Goal: Purchase product/service

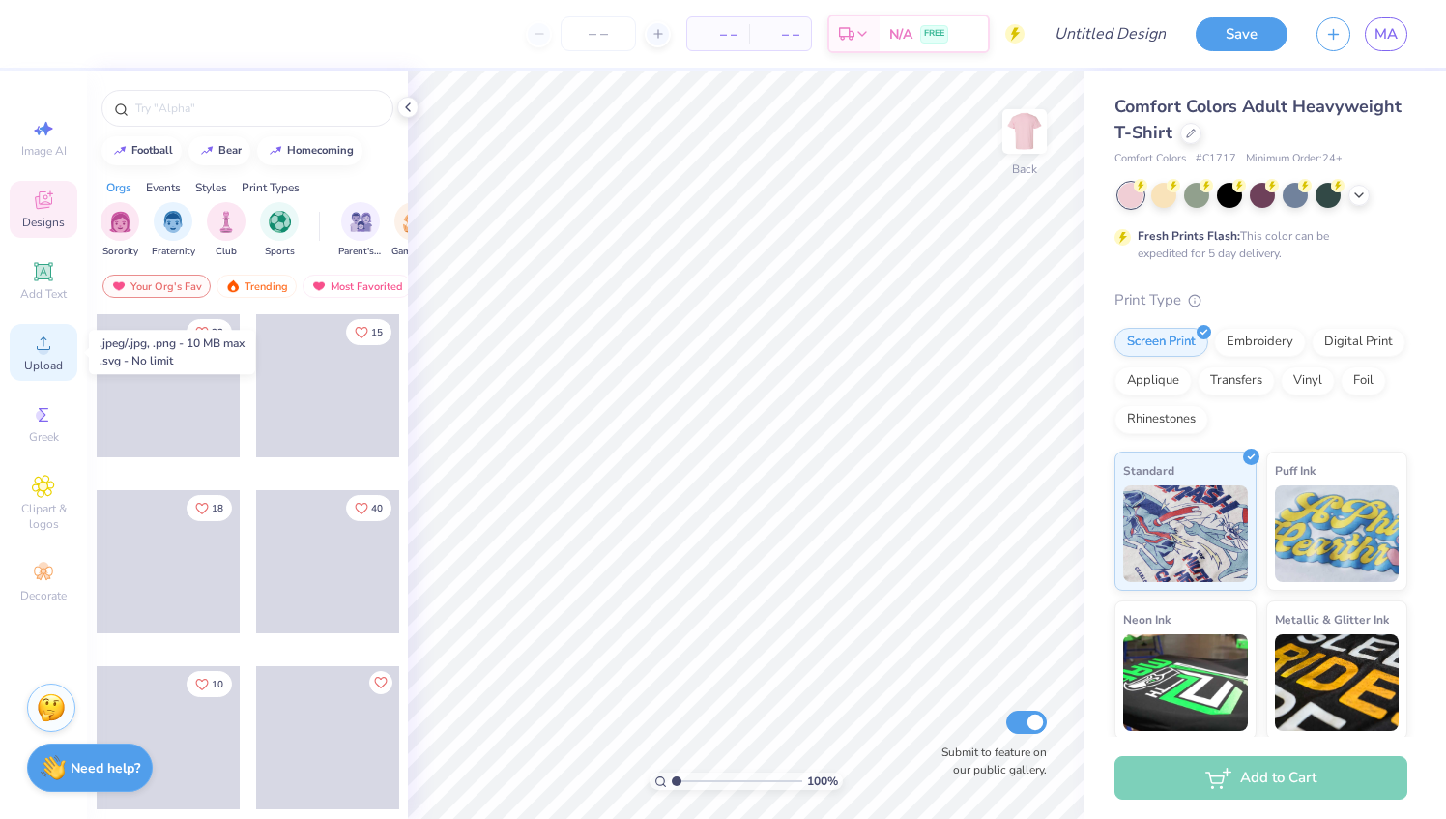
click at [44, 358] on span "Upload" at bounding box center [43, 365] width 39 height 15
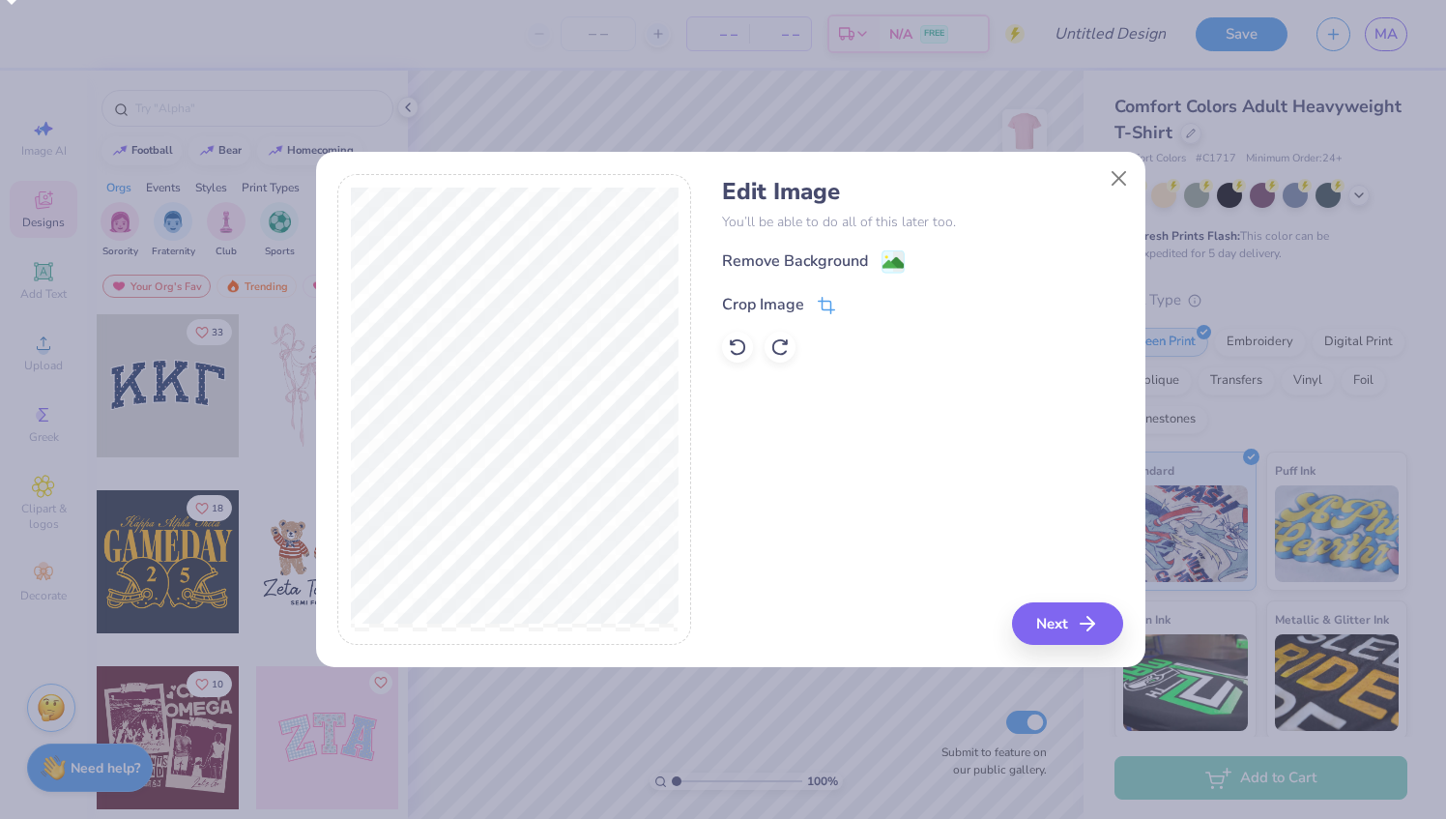
click at [826, 302] on icon at bounding box center [825, 308] width 13 height 13
click at [853, 302] on icon at bounding box center [859, 303] width 12 height 12
click at [873, 267] on div "Remove Background" at bounding box center [813, 263] width 183 height 24
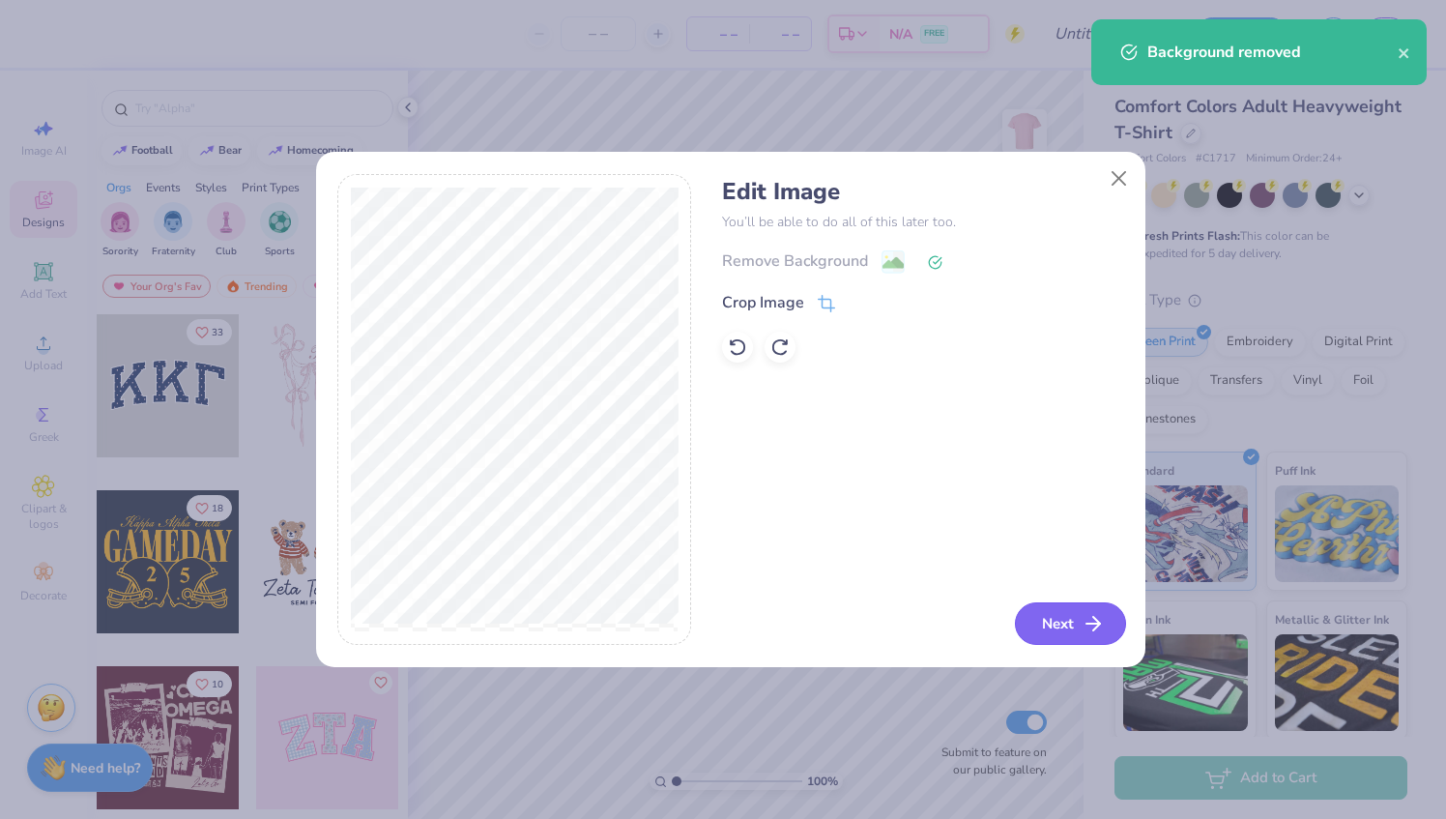
click at [1051, 622] on button "Next" at bounding box center [1070, 623] width 111 height 43
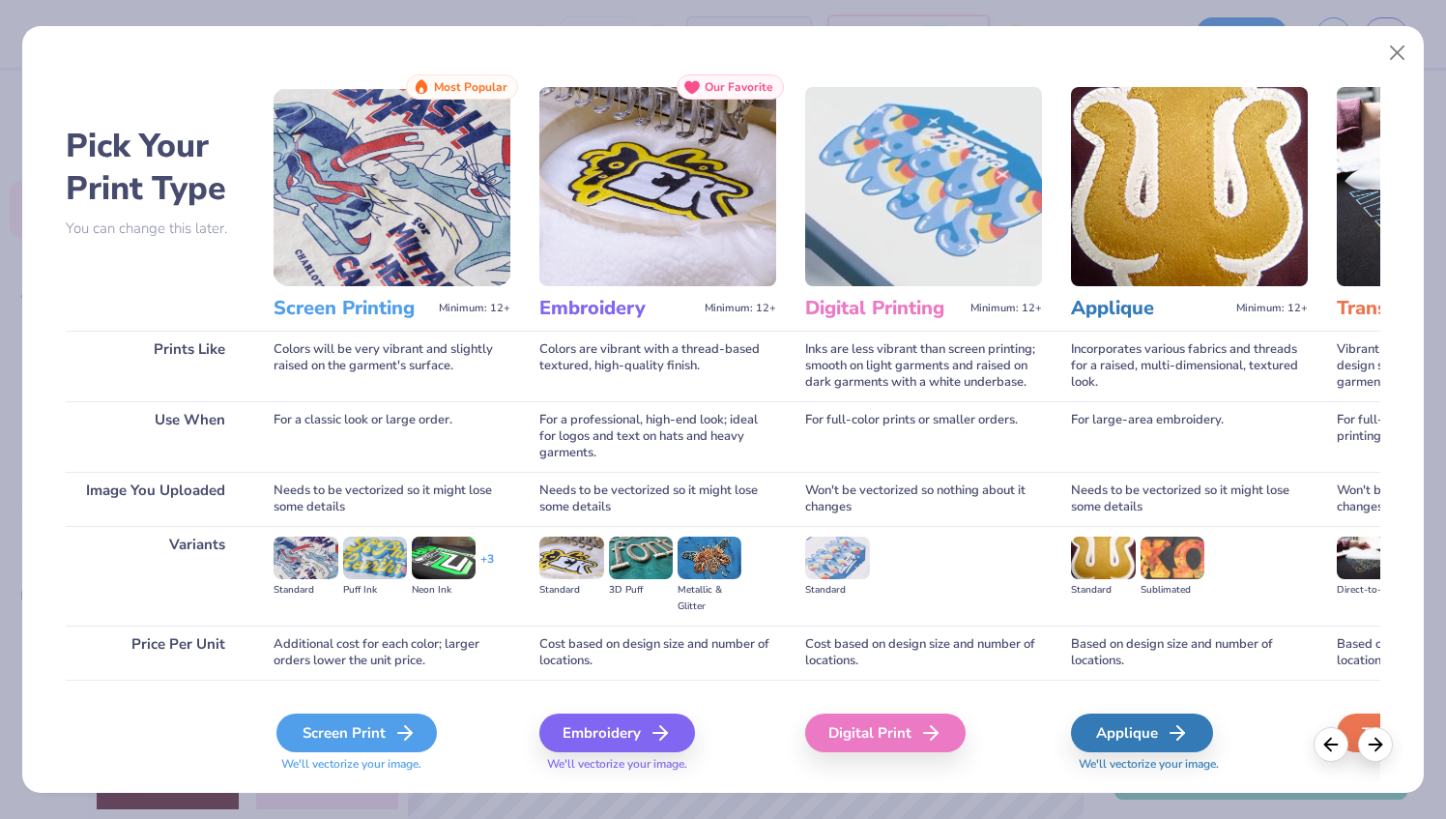
click at [368, 737] on div "Screen Print" at bounding box center [356, 732] width 160 height 39
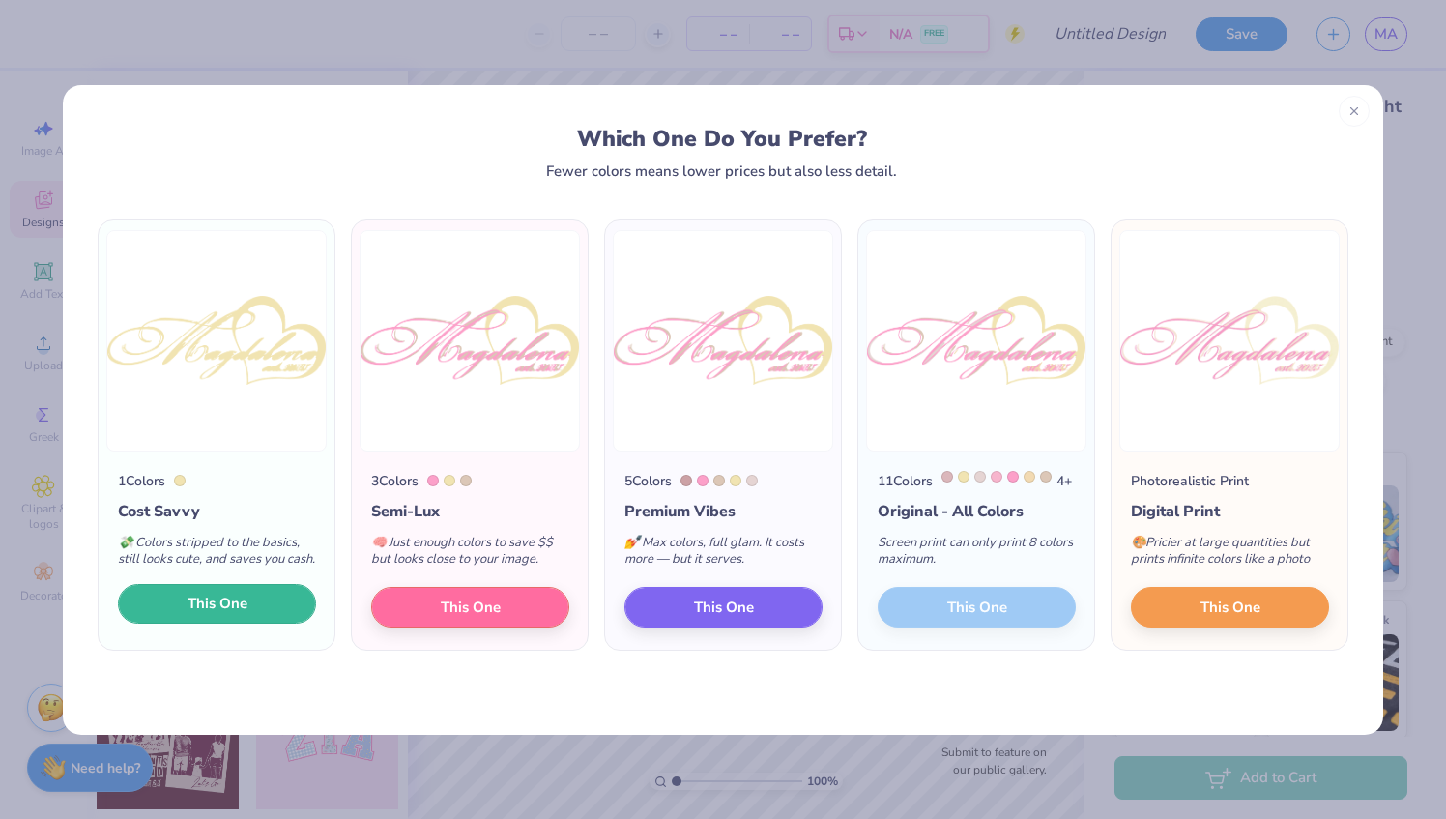
click at [267, 619] on button "This One" at bounding box center [217, 604] width 198 height 41
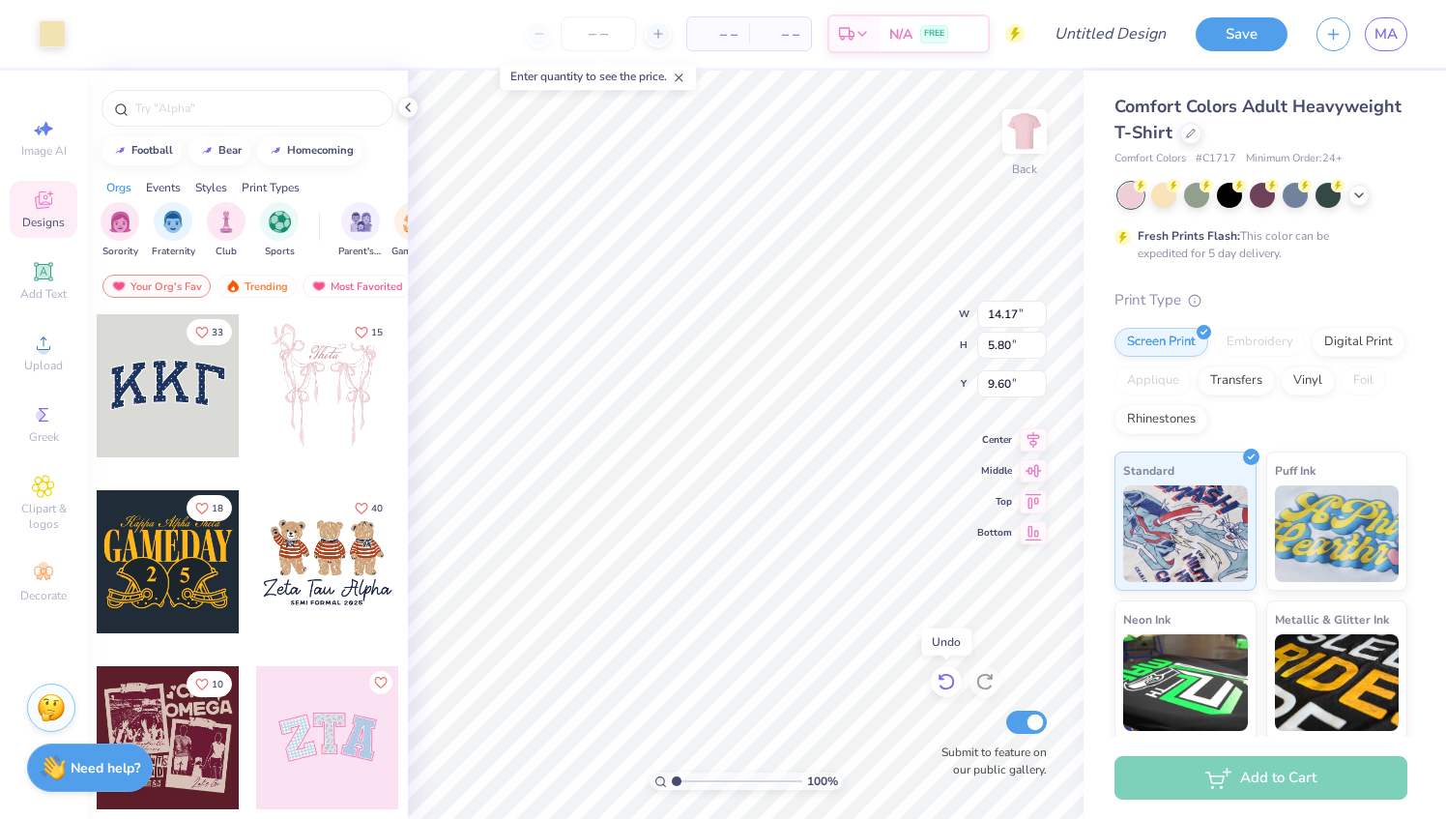
click at [948, 689] on icon at bounding box center [946, 682] width 16 height 17
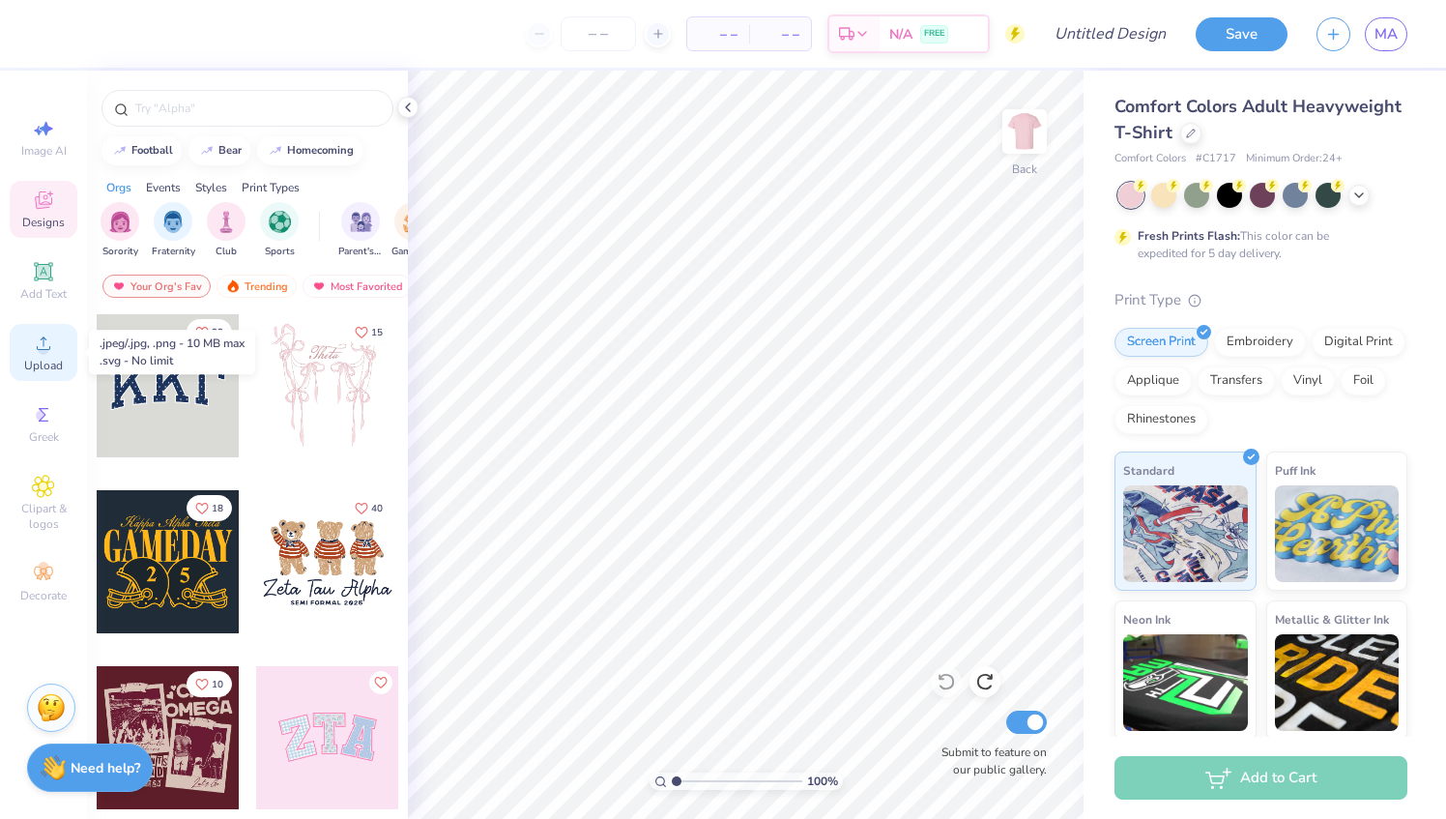
click at [44, 332] on icon at bounding box center [43, 343] width 23 height 23
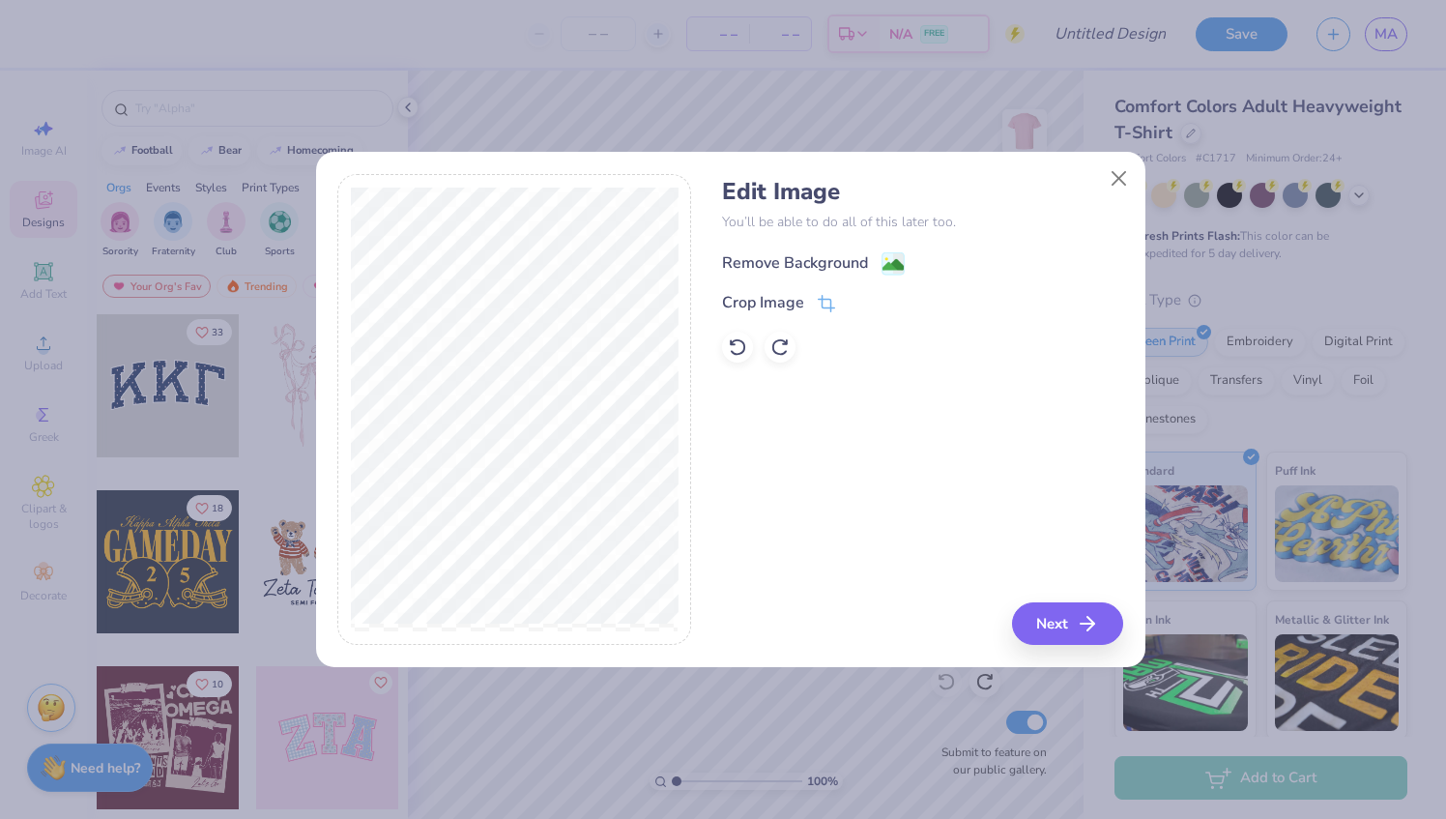
click at [854, 263] on div "Remove Background" at bounding box center [795, 262] width 146 height 23
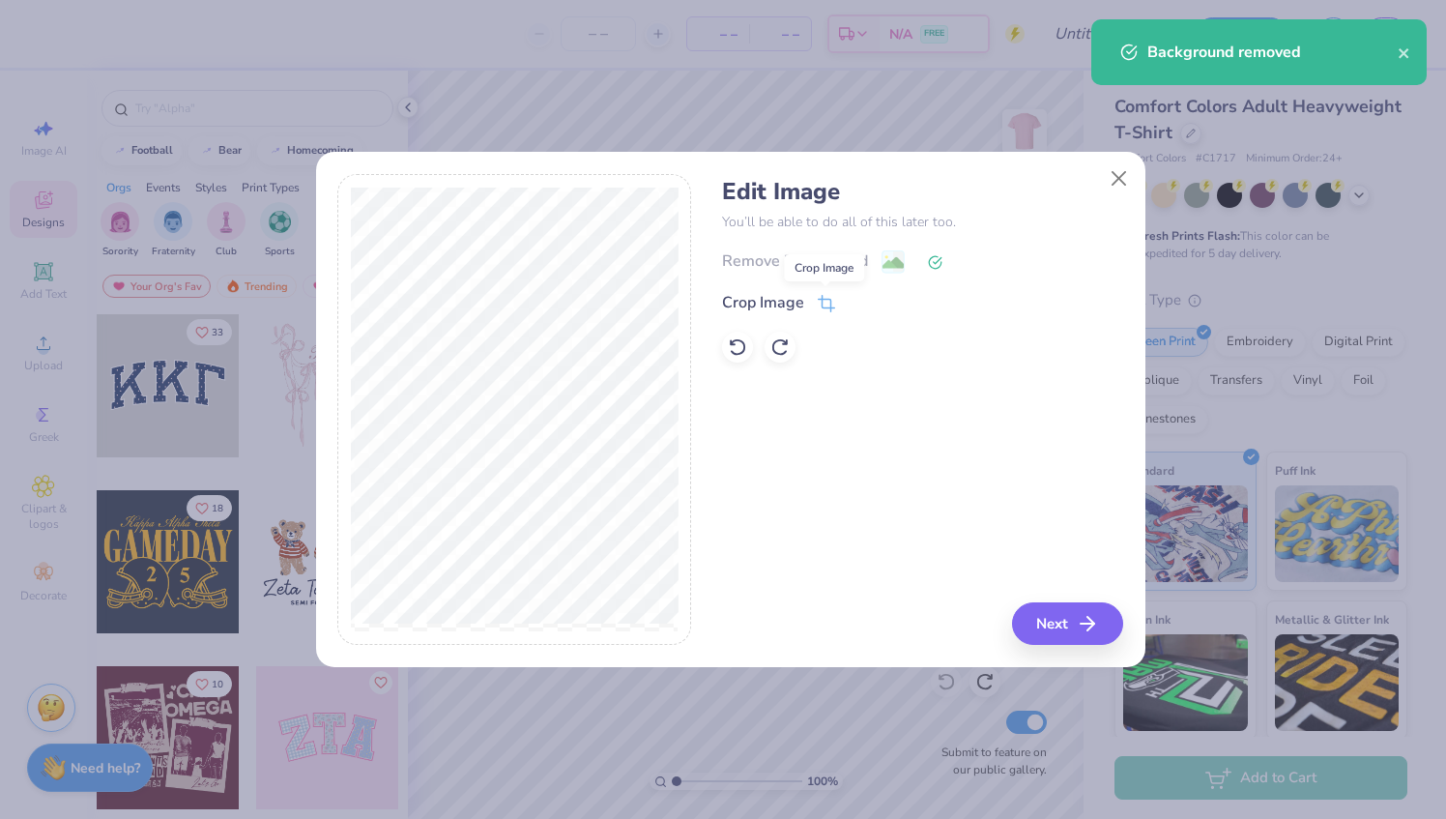
click at [819, 303] on icon at bounding box center [826, 303] width 17 height 17
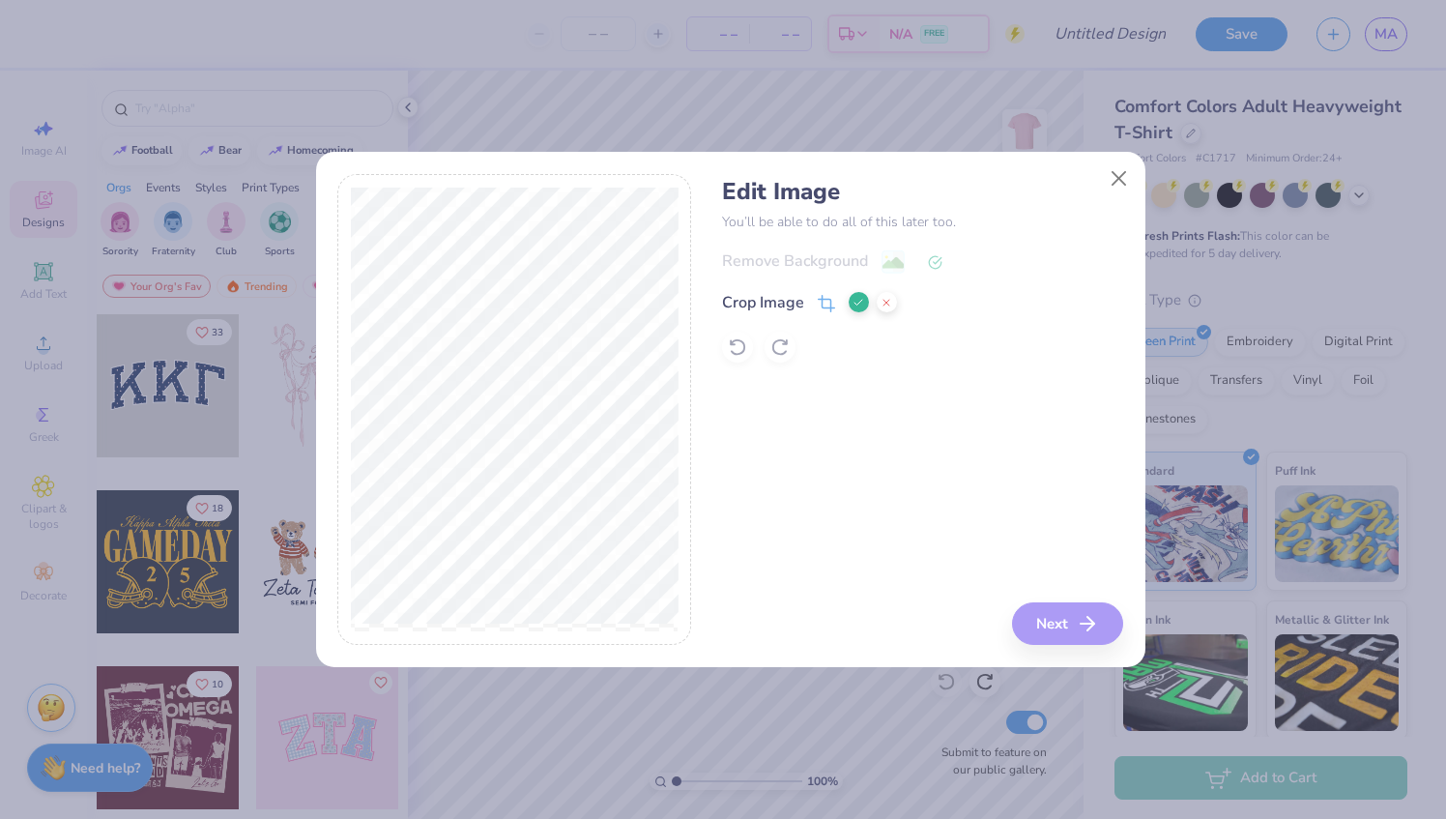
click at [1052, 624] on div "Edit Image You’ll be able to do all of this later too. Remove Background Crop I…" at bounding box center [922, 410] width 401 height 472
click at [854, 300] on icon at bounding box center [859, 303] width 12 height 12
click at [1060, 630] on button "Next" at bounding box center [1070, 623] width 111 height 43
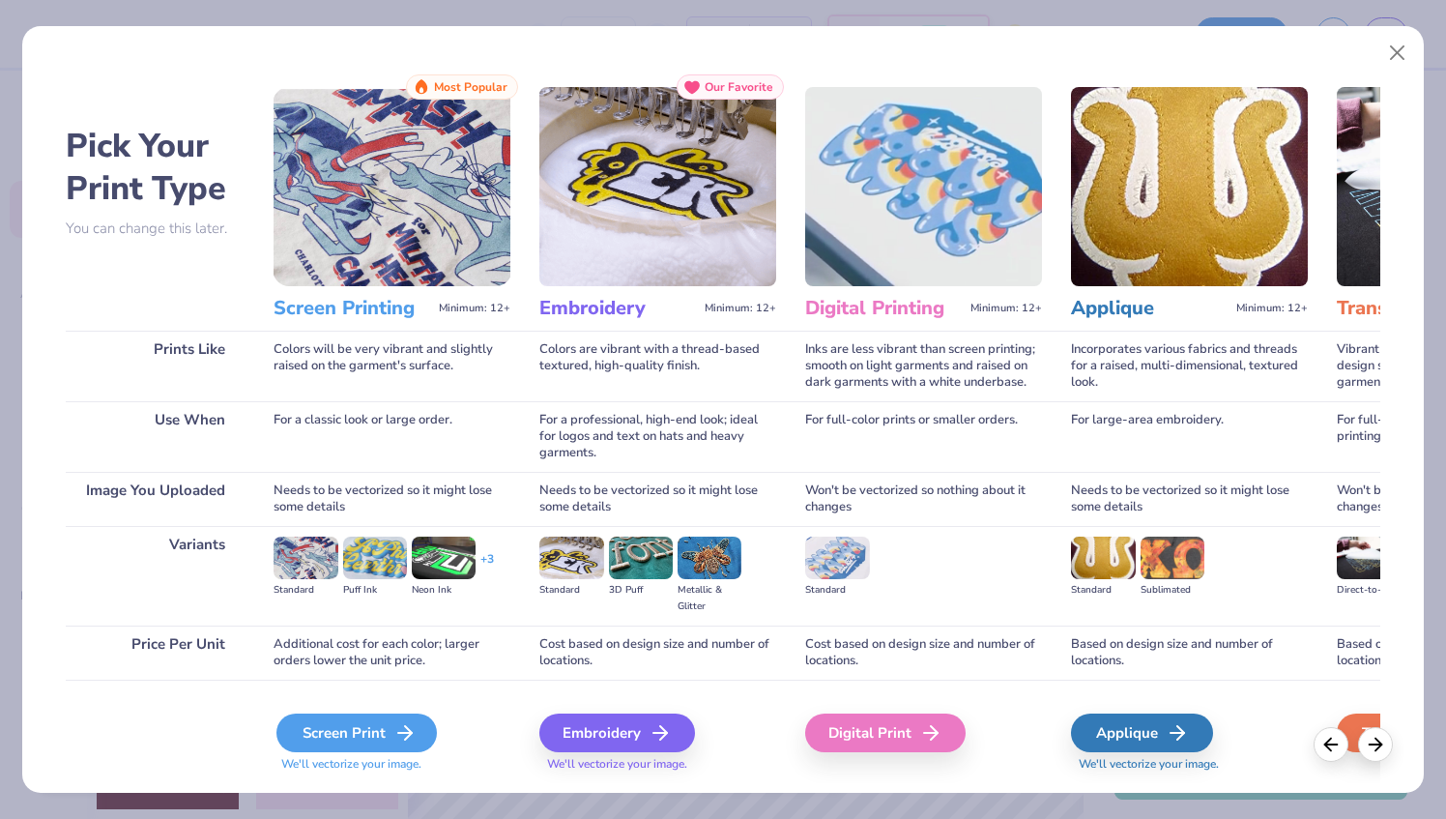
click at [402, 738] on icon at bounding box center [404, 732] width 23 height 23
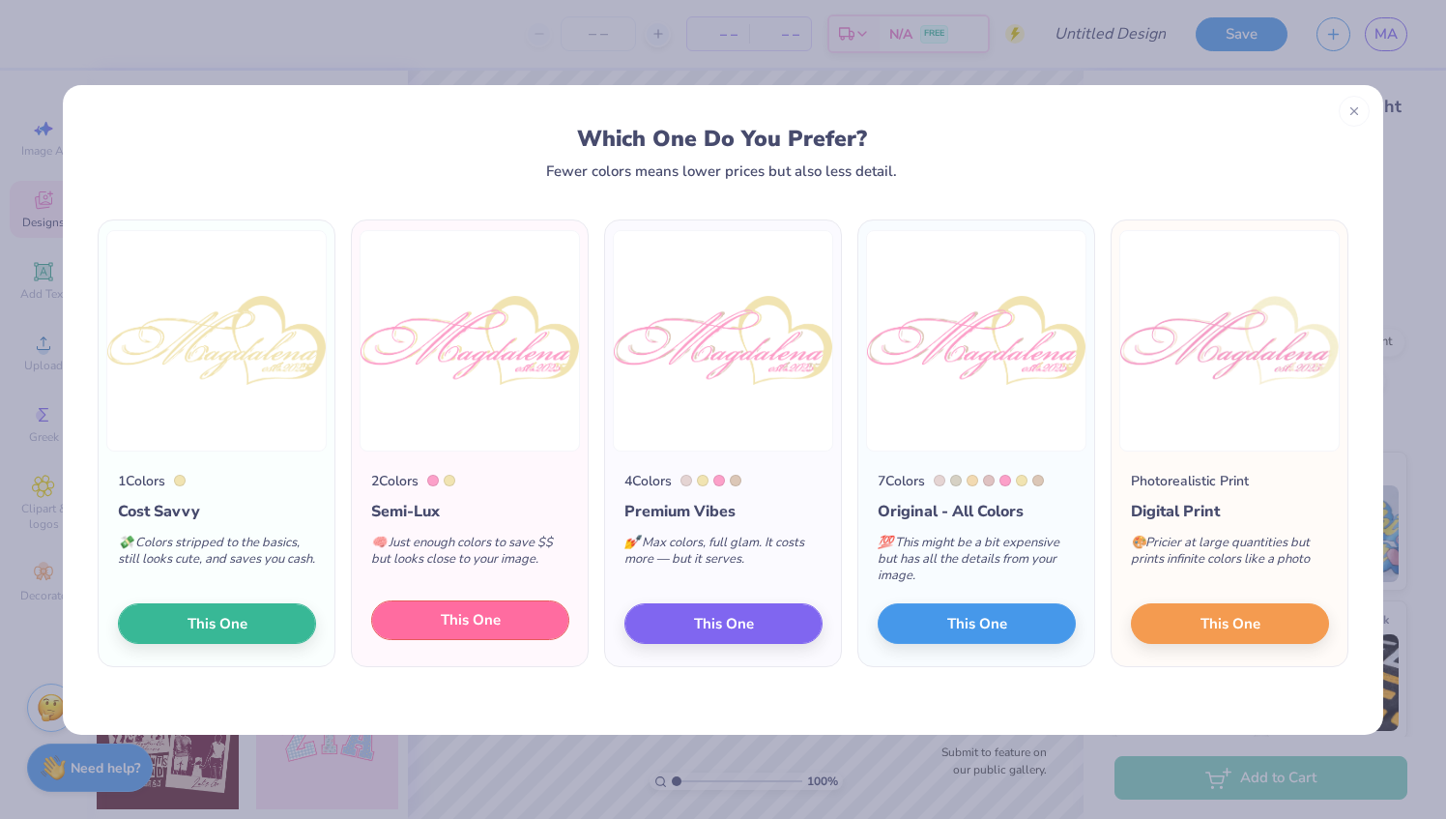
click at [461, 623] on span "This One" at bounding box center [471, 620] width 60 height 22
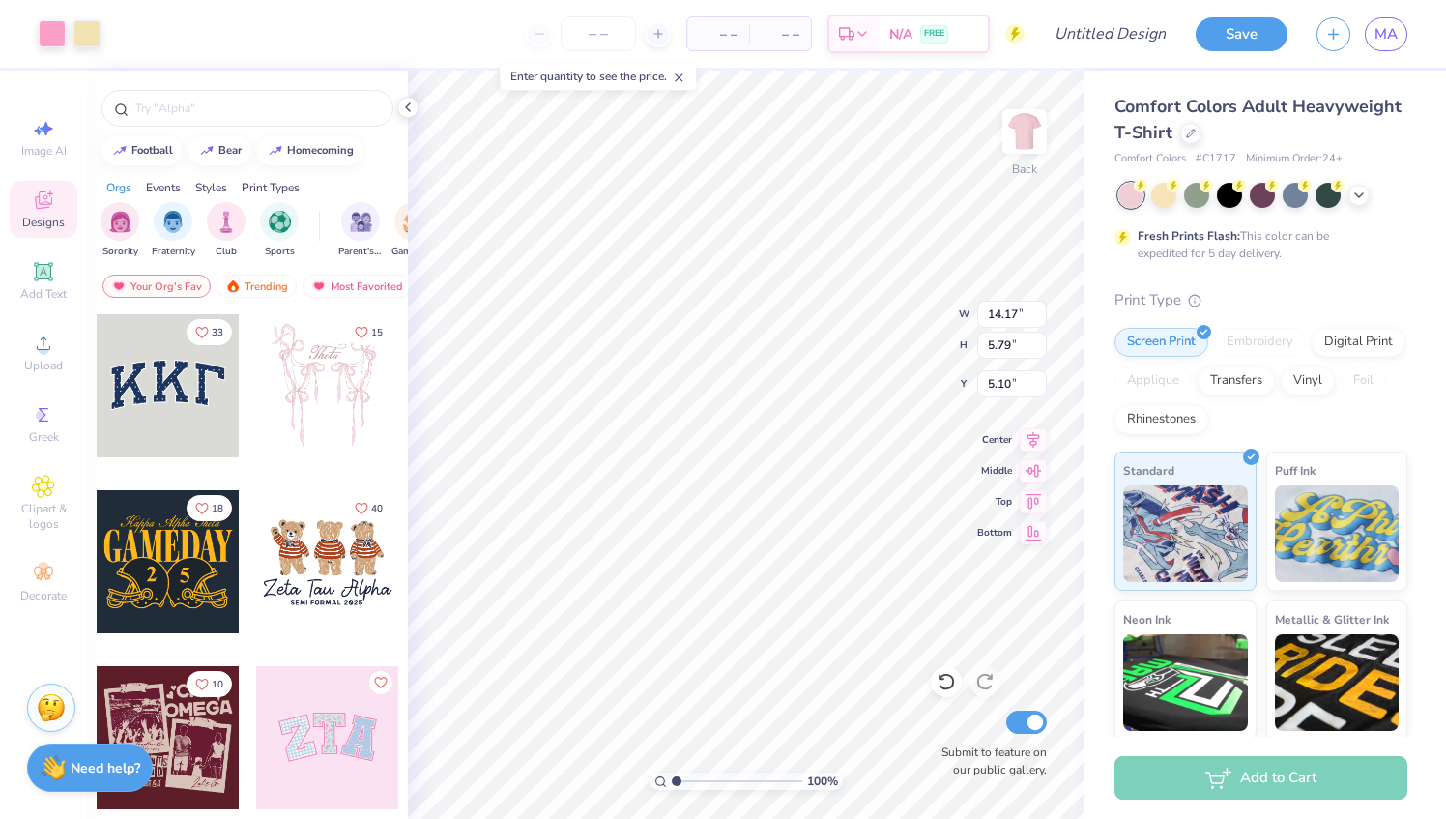
type input "5.31"
click at [603, 40] on input "number" at bounding box center [598, 33] width 75 height 35
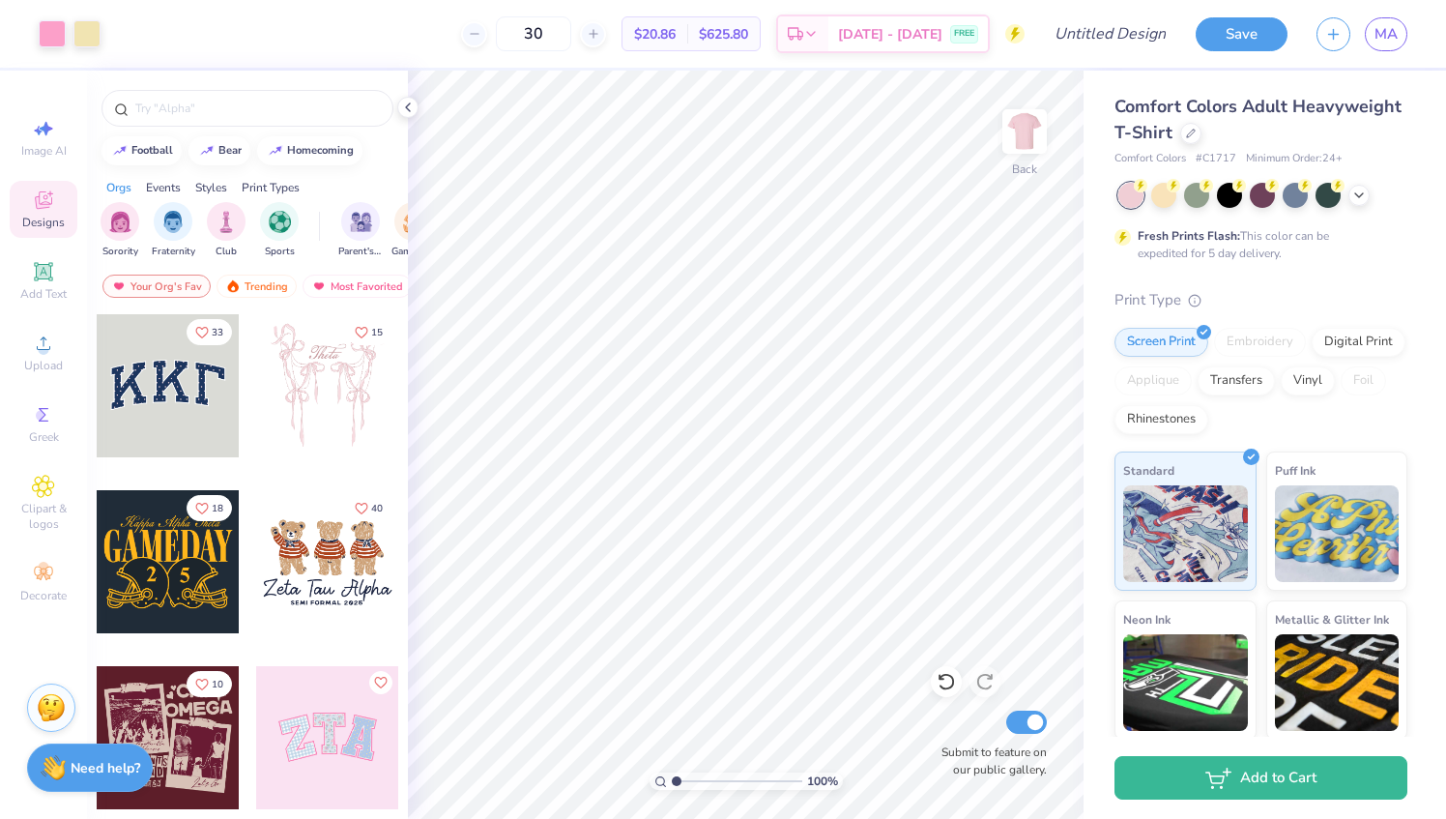
type input "3"
type input "2"
type input "30"
click at [1007, 143] on img at bounding box center [1024, 131] width 77 height 77
click at [44, 278] on icon at bounding box center [43, 271] width 18 height 18
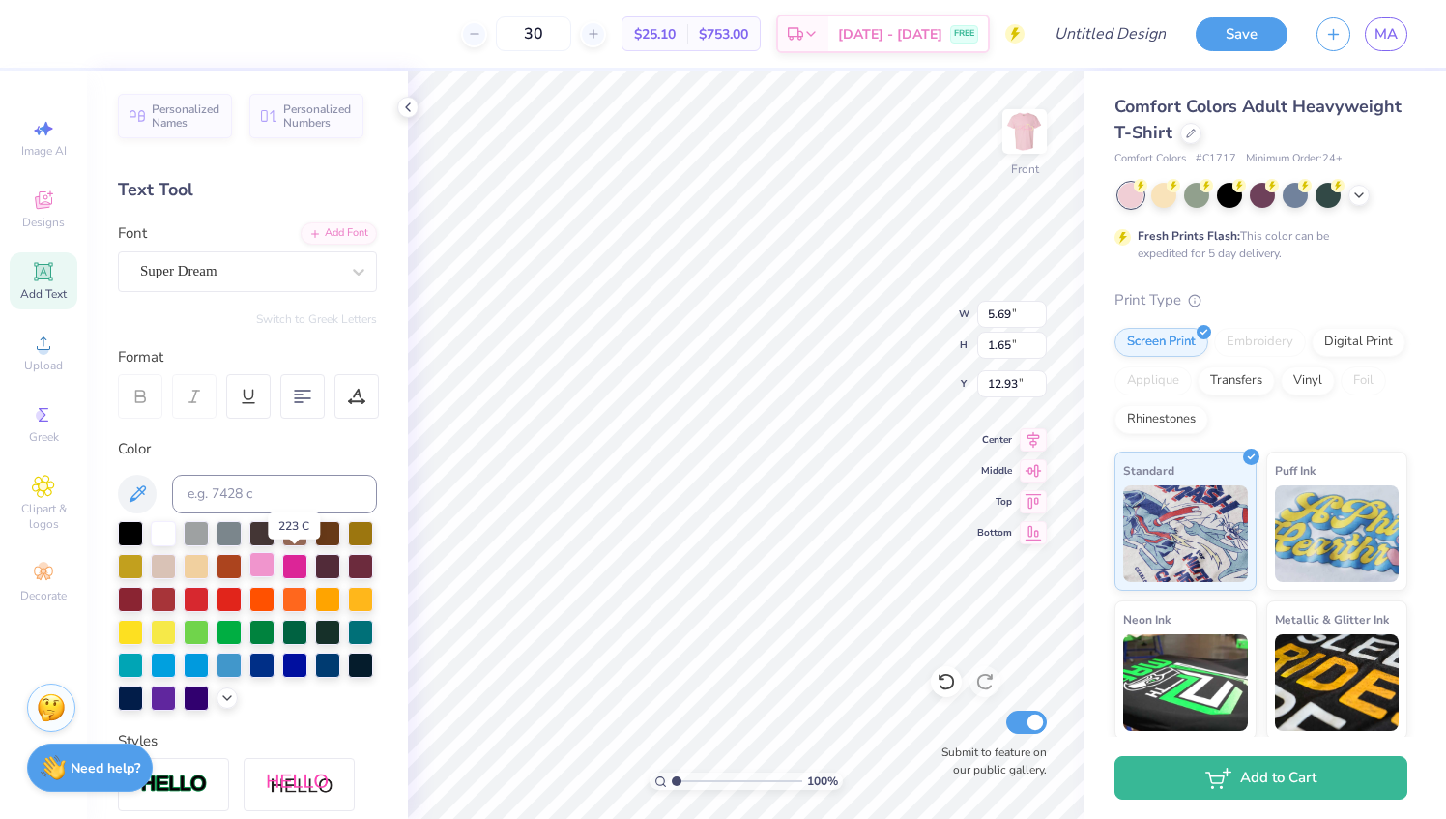
click at [275, 570] on div at bounding box center [261, 564] width 25 height 25
type textarea "T"
type textarea "Purity affability love mercy"
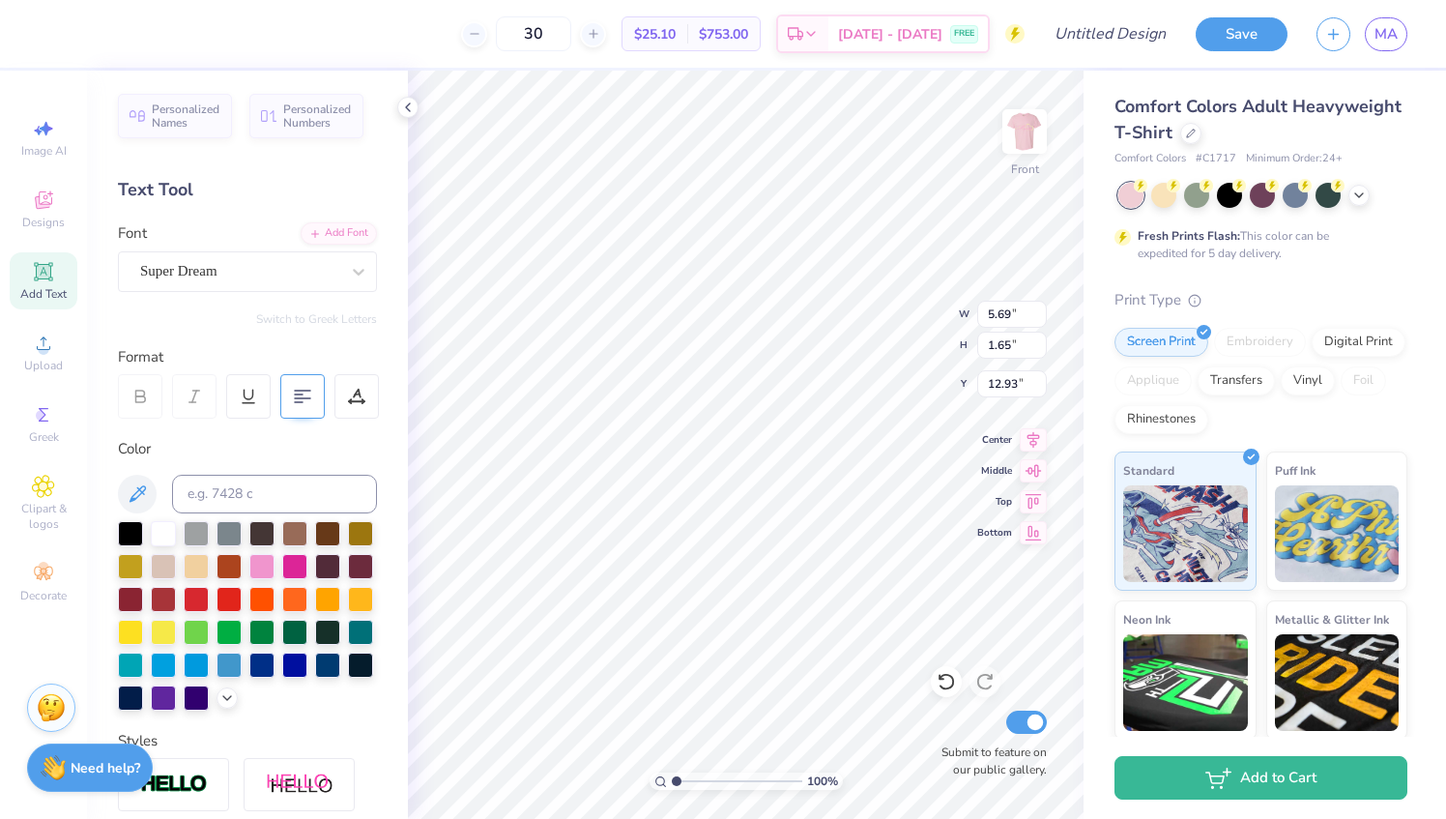
click at [302, 391] on 376 at bounding box center [302, 391] width 15 height 0
